Goal: Transaction & Acquisition: Purchase product/service

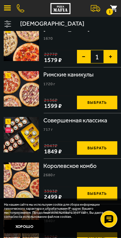
scroll to position [694, 0]
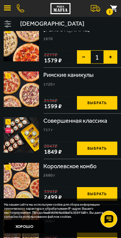
click at [27, 71] on img at bounding box center [21, 88] width 35 height 35
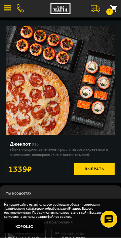
scroll to position [379, 0]
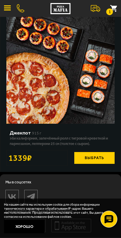
click at [8, 7] on span "button" at bounding box center [7, 7] width 7 height 1
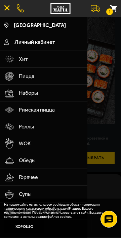
click at [36, 93] on span "Наборы" at bounding box center [51, 93] width 64 height 17
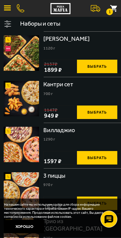
scroll to position [143, 0]
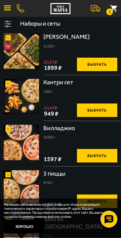
click at [26, 95] on img at bounding box center [21, 96] width 35 height 35
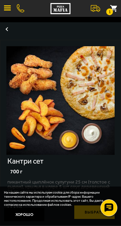
click at [9, 7] on span "button" at bounding box center [7, 7] width 7 height 1
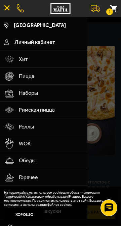
click at [31, 93] on span "Наборы" at bounding box center [51, 93] width 64 height 17
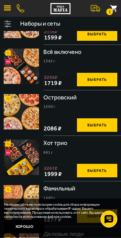
scroll to position [773, 0]
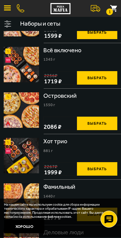
click at [24, 59] on img at bounding box center [21, 64] width 35 height 35
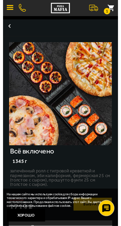
scroll to position [9, 0]
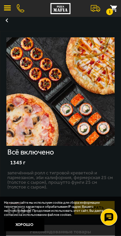
click at [37, 128] on img at bounding box center [60, 91] width 108 height 108
click at [113, 103] on img at bounding box center [60, 91] width 108 height 108
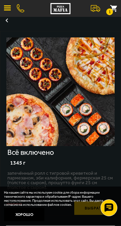
click at [18, 10] on link at bounding box center [20, 8] width 7 height 8
